Goal: Transaction & Acquisition: Purchase product/service

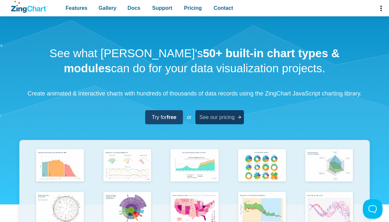
click at [218, 122] on span "See our pricing" at bounding box center [216, 117] width 35 height 9
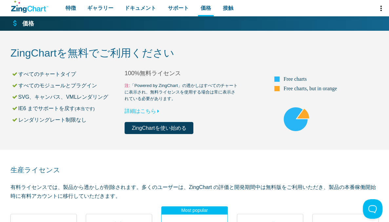
click at [215, 114] on p "注: 「Powered by ZingChart」の透かしはすべてのチャートに表示され、無料ライセンスを使用する場合は常に表示されている必要があります。 詳細…" at bounding box center [181, 98] width 114 height 33
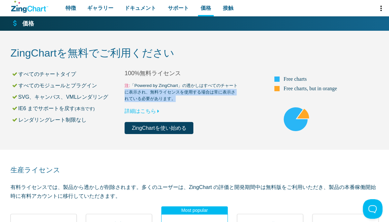
drag, startPoint x: 175, startPoint y: 98, endPoint x: 125, endPoint y: 92, distance: 50.7
click at [125, 92] on small "注: 「Powered by ZingChart」の透かしはすべてのチャートに表示され、無料ライセンスを使用する場合は常に表示されている必要があります。" at bounding box center [181, 92] width 114 height 20
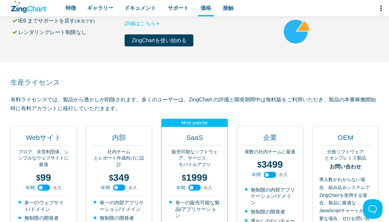
scroll to position [98, 0]
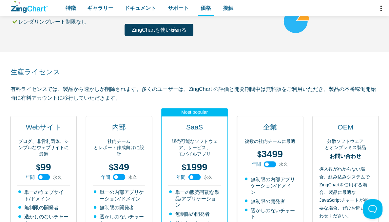
drag, startPoint x: 251, startPoint y: 97, endPoint x: 256, endPoint y: 66, distance: 31.2
drag, startPoint x: 204, startPoint y: 100, endPoint x: 199, endPoint y: 100, distance: 4.6
click at [203, 100] on p "有料ライセンスでは、製品から透かしが削除されます。多くのユーザーは、ZingChart の評価と開発期間中は無料版をご利用いただき、製品の本番稼働開始時に有料…" at bounding box center [194, 94] width 368 height 18
click at [185, 98] on p "有料ライセンスでは、製品から透かしが削除されます。多くのユーザーは、ZingChart の評価と開発期間中は無料版をご利用いただき、製品の本番稼働開始時に有料…" at bounding box center [194, 94] width 368 height 18
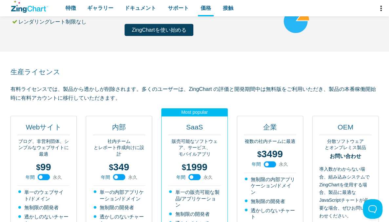
click at [163, 97] on p "有料ライセンスでは、製品から透かしが削除されます。多くのユーザーは、ZingChart の評価と開発期間中は無料版をご利用いただき、製品の本番稼働開始時に有料…" at bounding box center [194, 94] width 368 height 18
click at [146, 98] on p "有料ライセンスでは、製品から透かしが削除されます。多くのユーザーは、ZingChart の評価と開発期間中は無料版をご利用いただき、製品の本番稼働開始時に有料…" at bounding box center [194, 94] width 368 height 18
click at [160, 67] on h2 "生産ライセンス" at bounding box center [194, 71] width 368 height 9
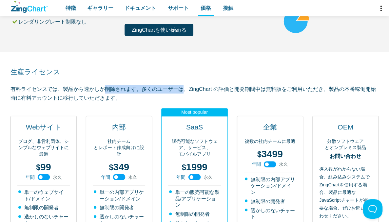
drag, startPoint x: 145, startPoint y: 92, endPoint x: 66, endPoint y: 82, distance: 79.2
click at [125, 89] on font "有料ライセンスでは、製品から透かしが削除されます。多くのユーザーは、ZingChart の評価と開発期間中は無料版をご利用いただき、製品の本番稼働開始時に有料…" at bounding box center [192, 93] width 365 height 14
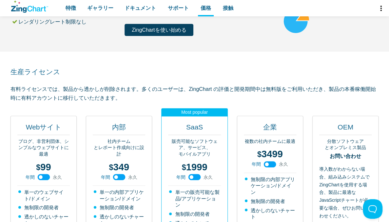
click at [119, 94] on p "有料ライセンスでは、製品から透かしが削除されます。多くのユーザーは、ZingChart の評価と開発期間中は無料版をご利用いただき、製品の本番稼働開始時に有料…" at bounding box center [194, 94] width 368 height 18
drag, startPoint x: 113, startPoint y: 97, endPoint x: 11, endPoint y: 86, distance: 102.4
click at [11, 86] on font "有料ライセンスでは、製品から透かしが削除されます。多くのユーザーは、ZingChart の評価と開発期間中は無料版をご利用いただき、製品の本番稼働開始時に有料…" at bounding box center [192, 93] width 365 height 14
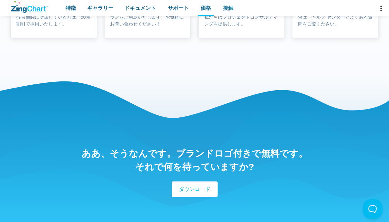
scroll to position [786, 0]
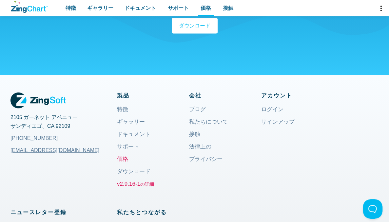
click at [137, 186] on font "v2.9.16-1" at bounding box center [128, 184] width 23 height 6
